Goal: Download file/media

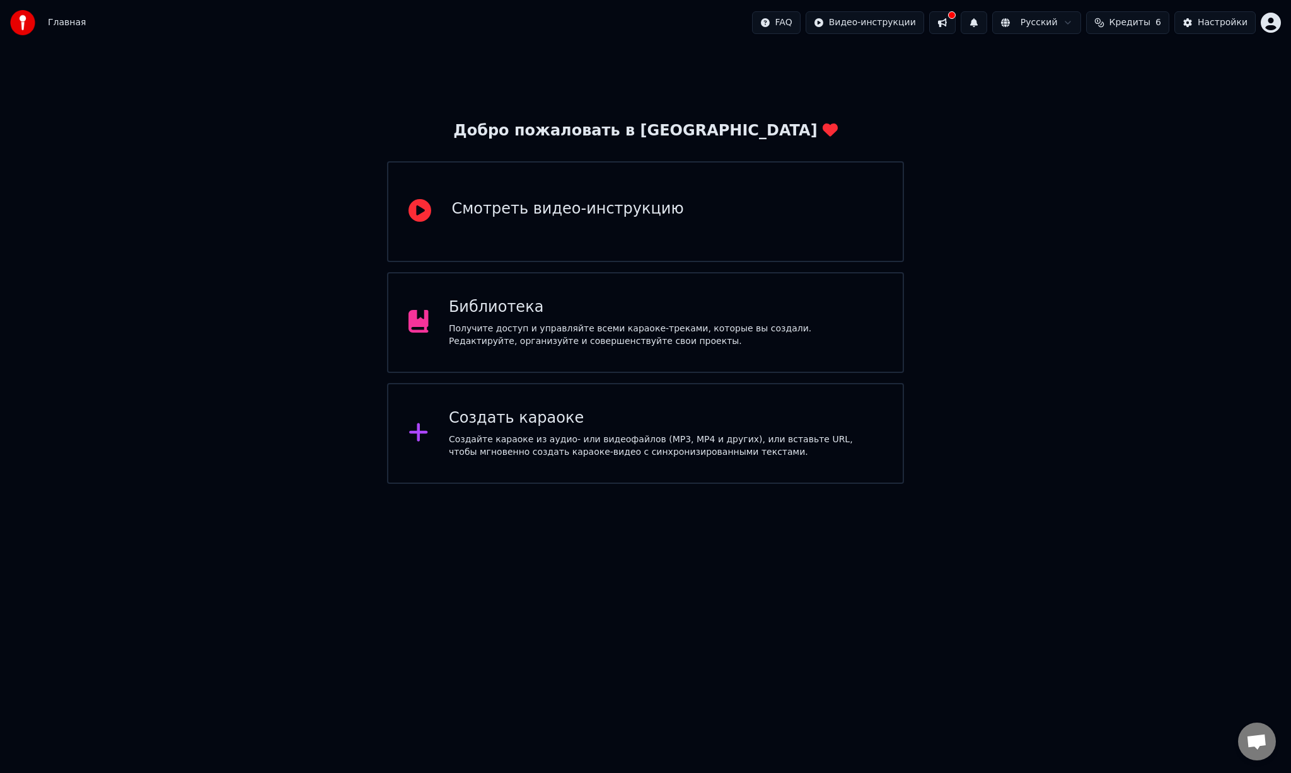
click at [950, 23] on button at bounding box center [942, 22] width 26 height 23
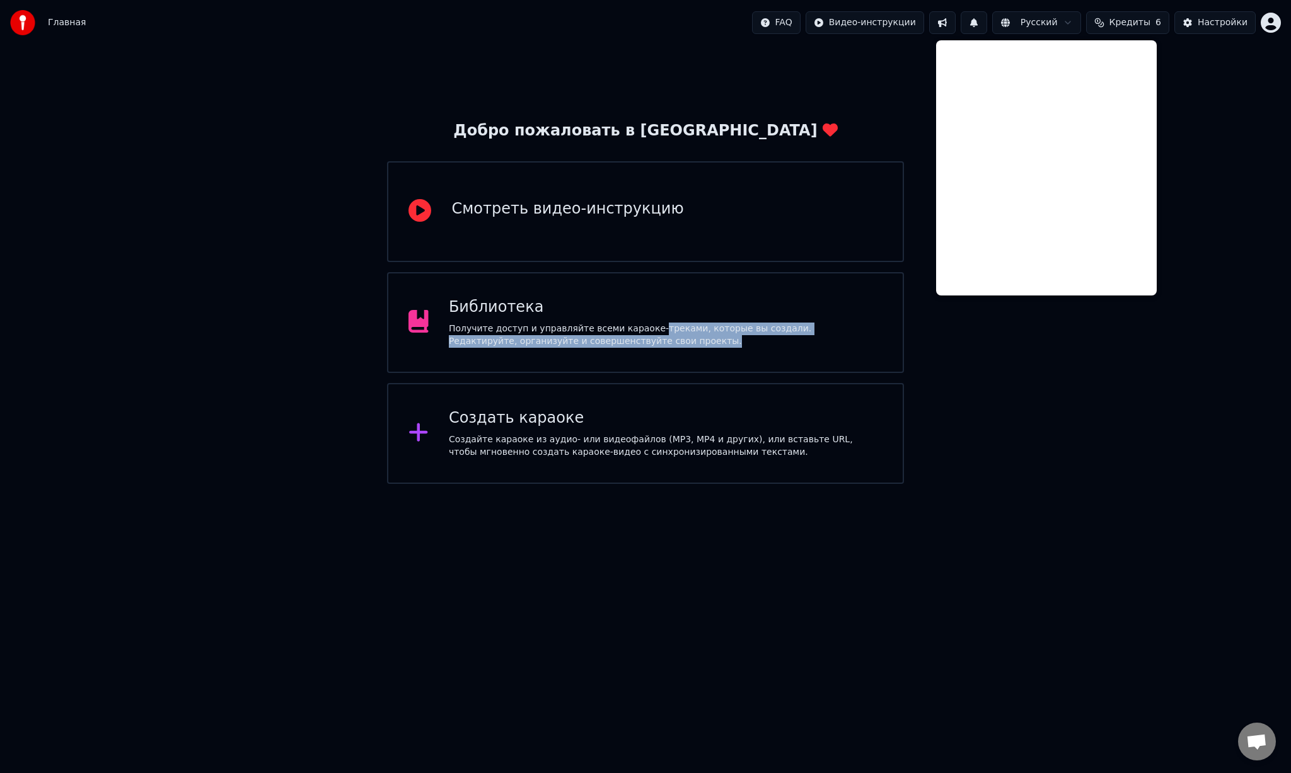
click at [650, 335] on div "Получите доступ и управляйте всеми караоке-треками, которые вы создали. Редакти…" at bounding box center [666, 335] width 434 height 25
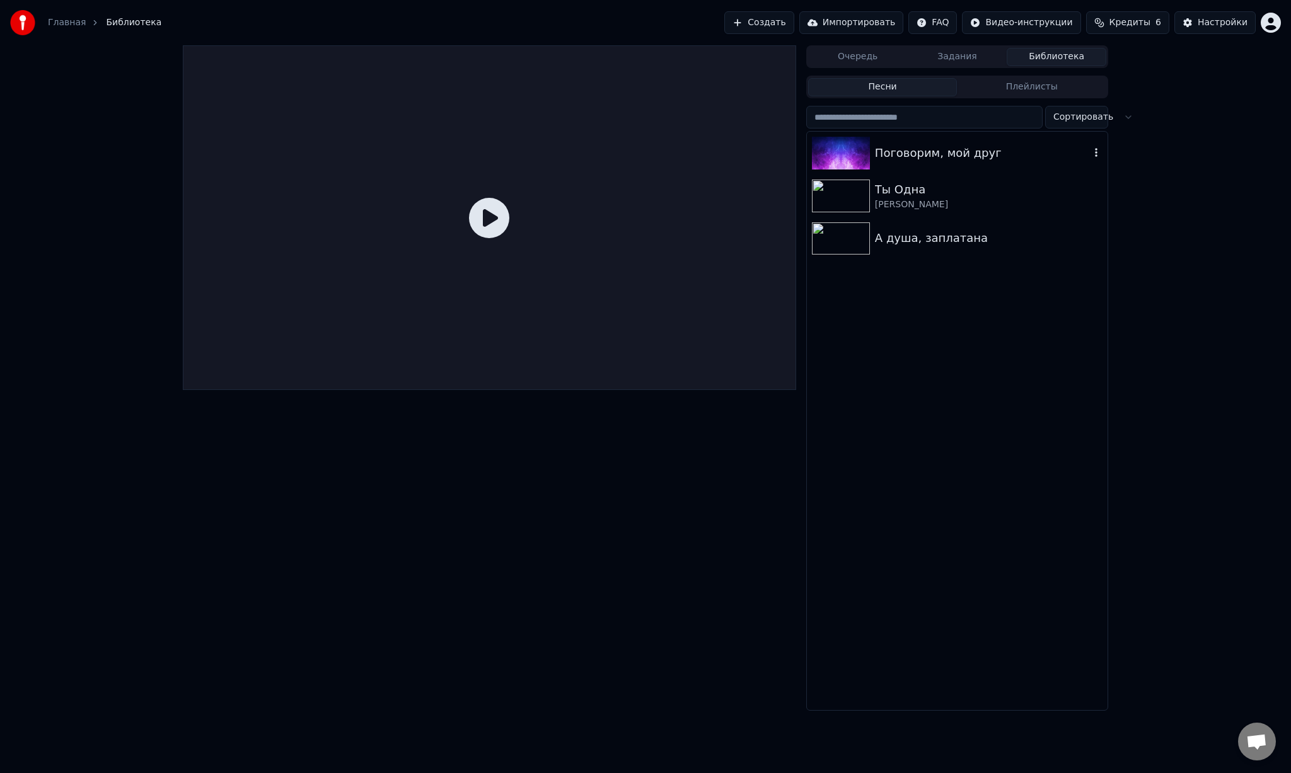
click at [1029, 144] on div "Поговорим, мой друг" at bounding box center [982, 153] width 215 height 18
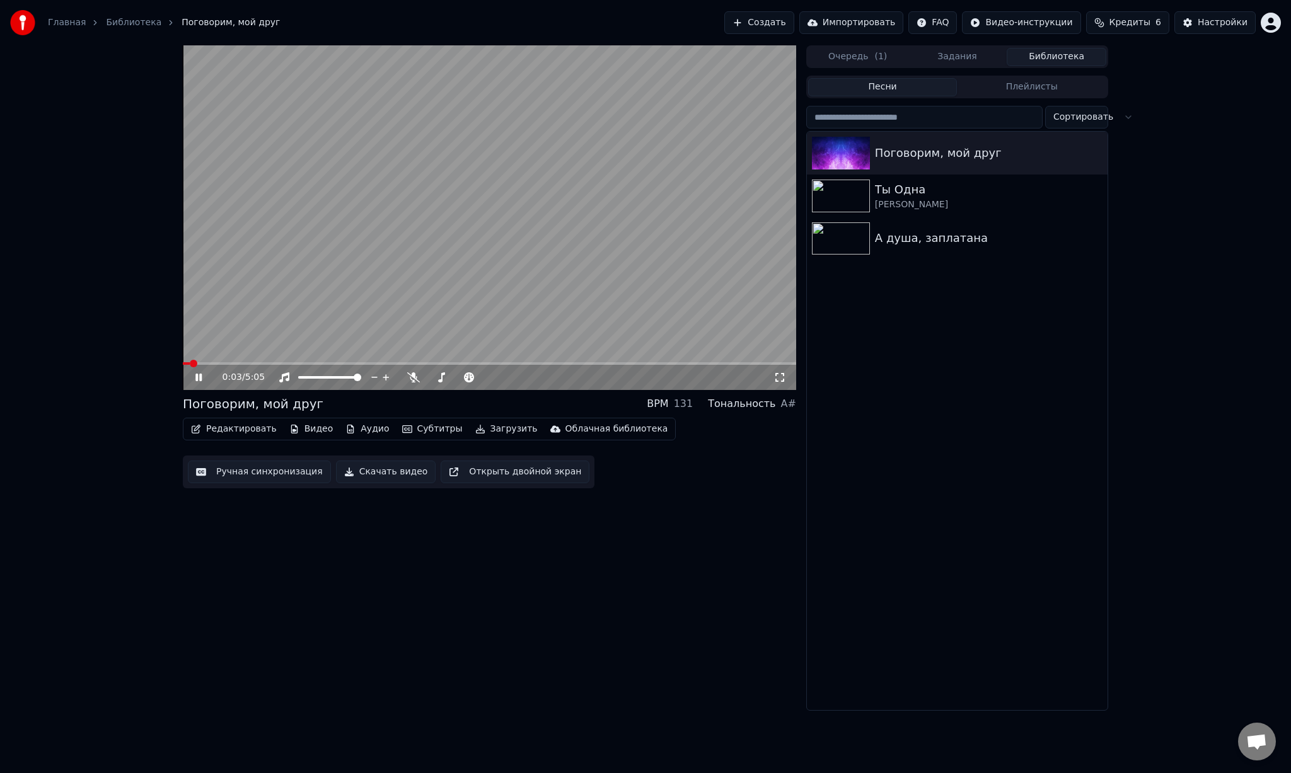
click at [396, 245] on video at bounding box center [489, 217] width 613 height 345
click at [415, 378] on icon at bounding box center [413, 377] width 13 height 10
click at [455, 234] on video at bounding box center [489, 217] width 613 height 345
click at [335, 368] on div "0:06 / 5:05" at bounding box center [489, 377] width 613 height 25
click at [253, 362] on span at bounding box center [489, 363] width 613 height 3
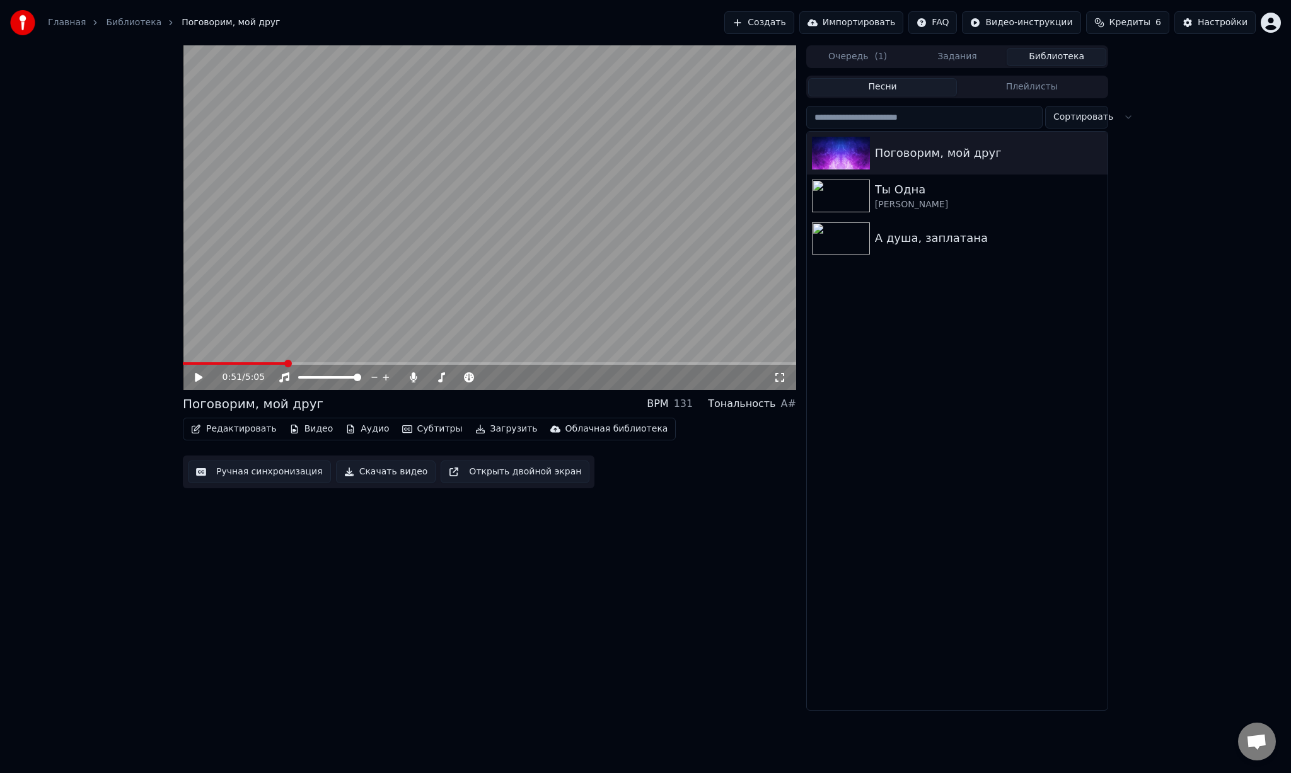
click at [386, 471] on button "Скачать видео" at bounding box center [386, 472] width 100 height 23
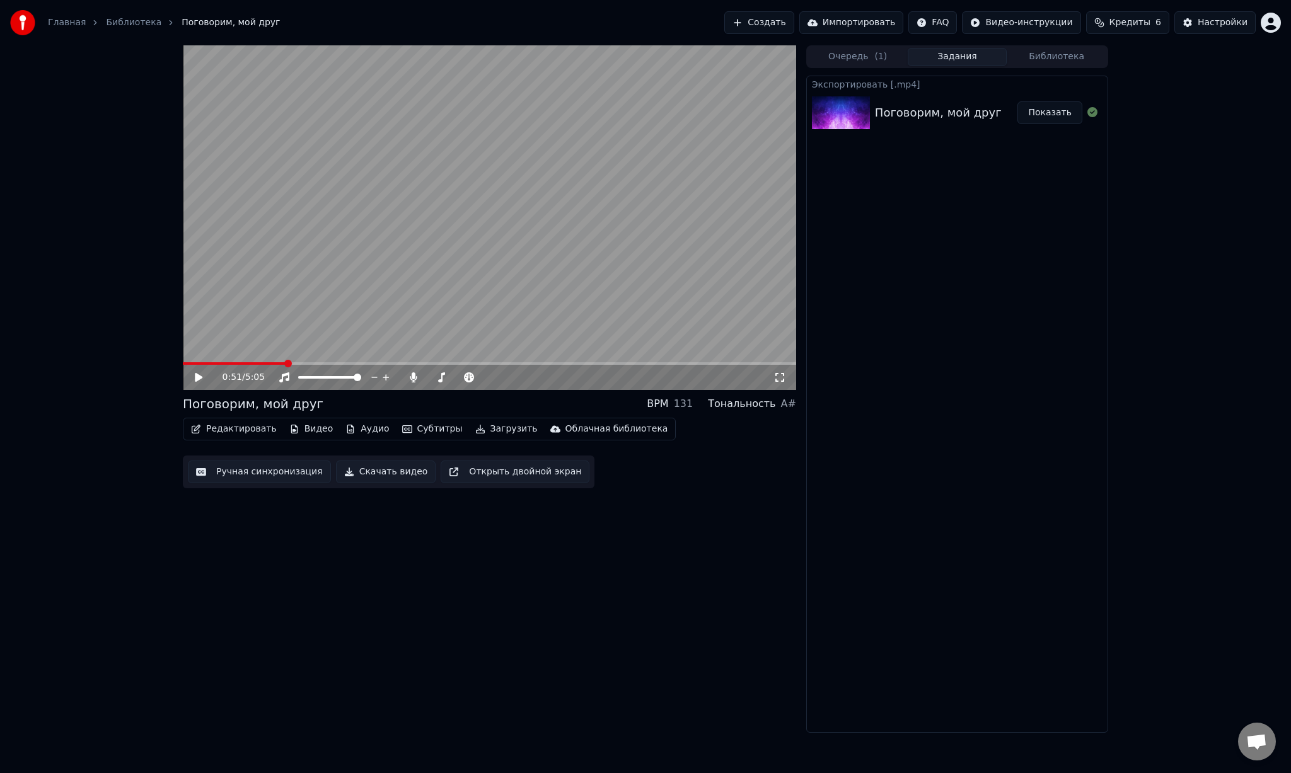
click at [1051, 113] on button "Показать" at bounding box center [1049, 112] width 65 height 23
